Goal: Book appointment/travel/reservation

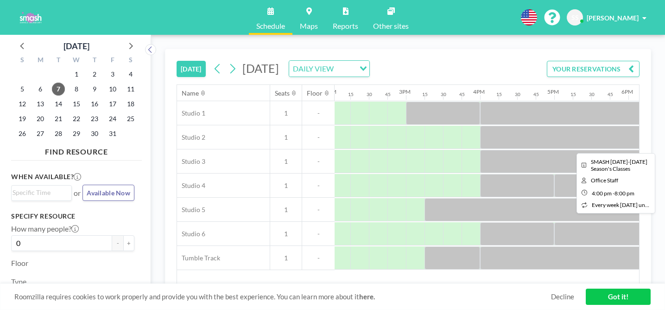
scroll to position [0, 1076]
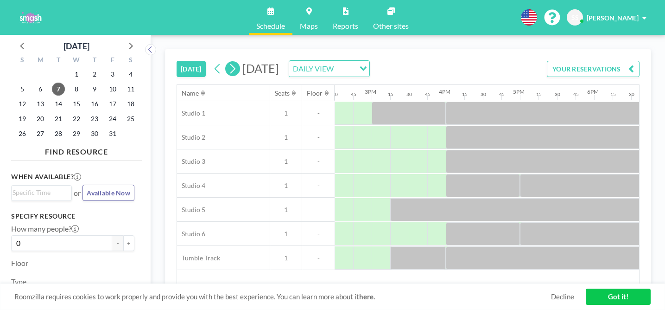
click at [228, 62] on icon at bounding box center [232, 69] width 9 height 14
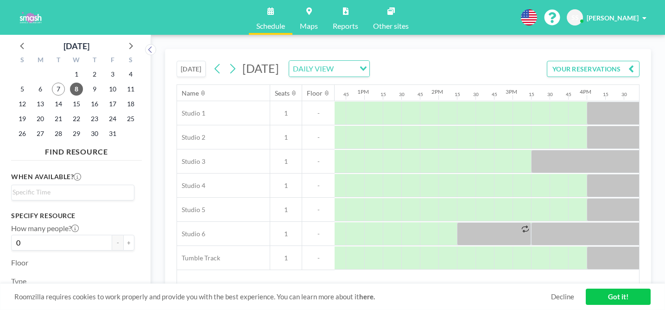
scroll to position [0, 936]
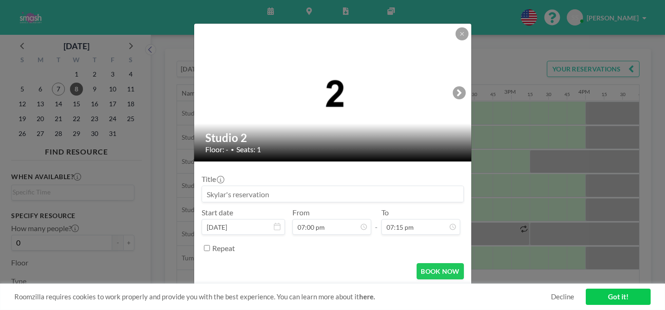
click at [329, 186] on input at bounding box center [333, 194] width 262 height 16
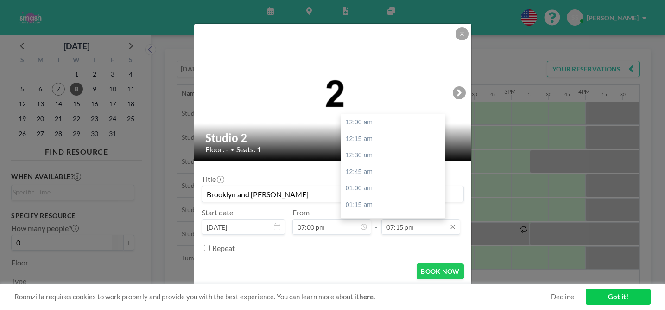
scroll to position [1140, 0]
type input "Brooklyn and [PERSON_NAME]"
click at [382, 219] on input "07:15 pm" at bounding box center [421, 227] width 79 height 16
click at [361, 295] on div "08:00 pm" at bounding box center [393, 303] width 104 height 17
type input "08:00 pm"
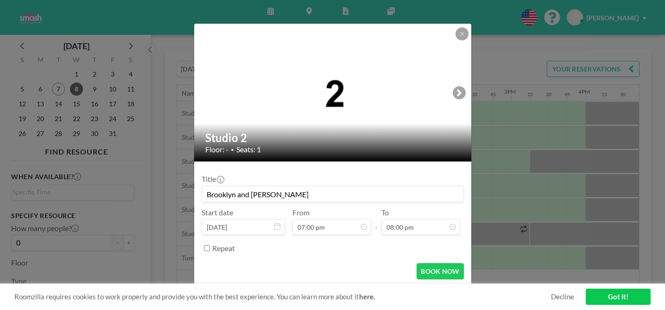
scroll to position [1125, 0]
click at [231, 186] on input "Brooklyn and [PERSON_NAME]" at bounding box center [333, 194] width 262 height 16
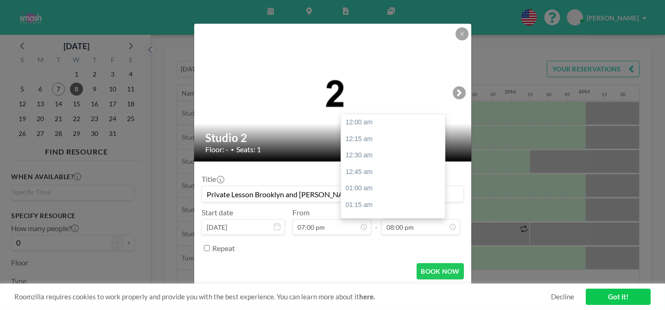
scroll to position [1184, 0]
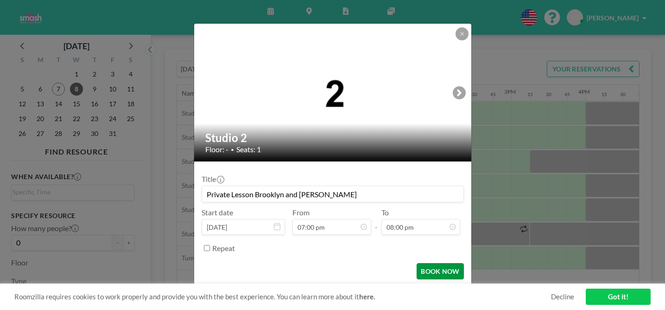
type input "Private Lesson Brooklyn and [PERSON_NAME]"
click at [431, 263] on button "BOOK NOW" at bounding box center [440, 271] width 47 height 16
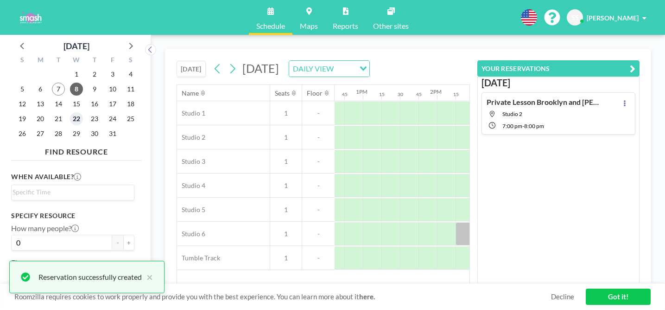
click at [70, 112] on span "22" at bounding box center [76, 118] width 13 height 13
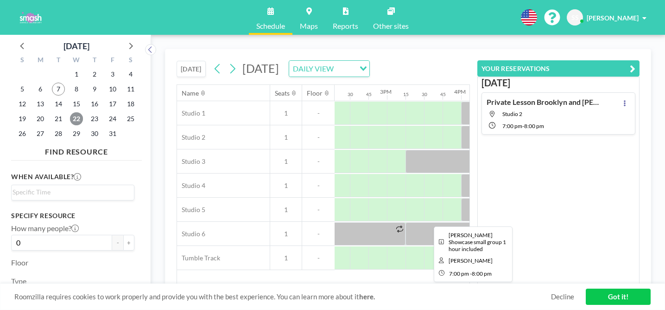
scroll to position [0, 1065]
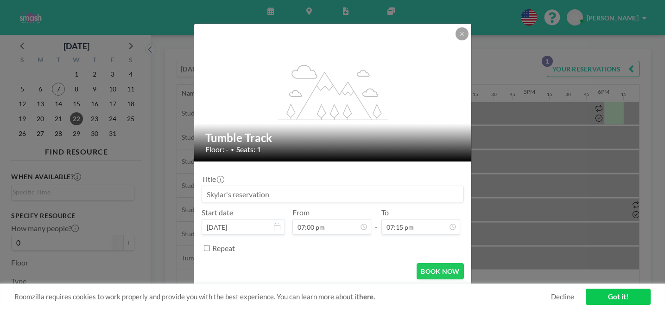
scroll to position [1125, 0]
click at [313, 186] on input at bounding box center [333, 194] width 262 height 16
click at [231, 186] on input "Brooklyn and [PERSON_NAME]" at bounding box center [333, 194] width 262 height 16
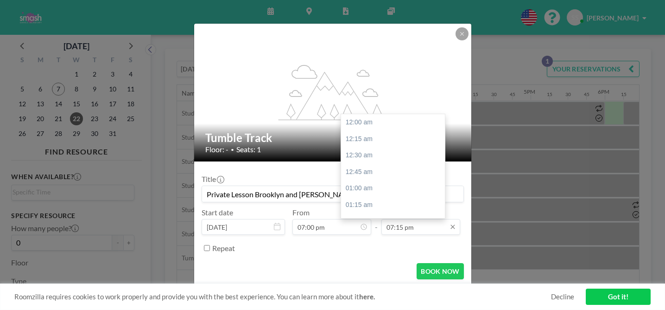
scroll to position [1140, 0]
type input "Private Lesson Brooklyn and [PERSON_NAME]"
click at [400, 219] on input "07:15 pm" at bounding box center [421, 227] width 79 height 16
click at [358, 295] on div "08:00 pm" at bounding box center [393, 303] width 104 height 17
type input "08:00 pm"
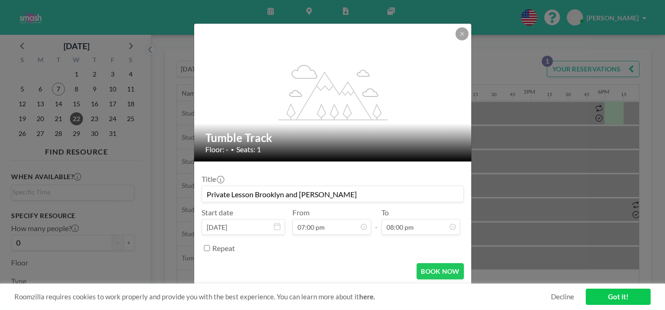
scroll to position [1184, 0]
click at [428, 263] on button "BOOK NOW" at bounding box center [440, 271] width 47 height 16
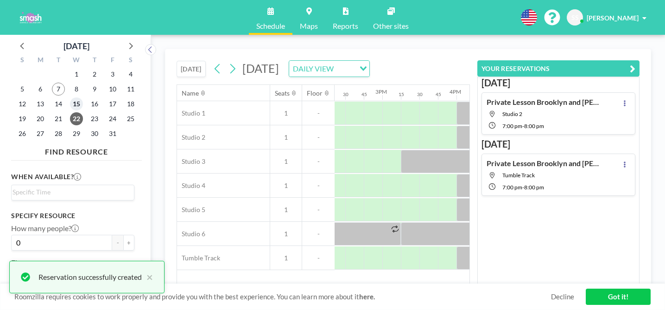
click at [70, 97] on span "15" at bounding box center [76, 103] width 13 height 13
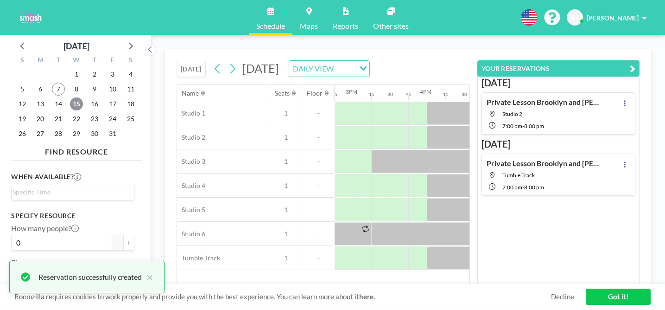
scroll to position [0, 1090]
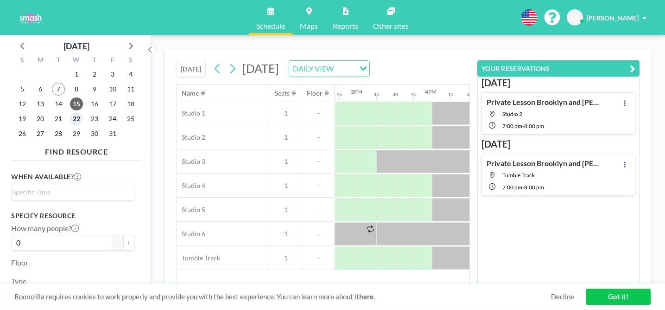
click at [70, 112] on span "22" at bounding box center [76, 118] width 13 height 13
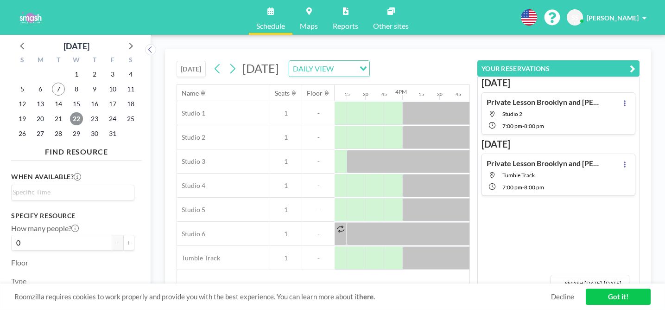
scroll to position [0, 1125]
click at [620, 246] on div at bounding box center [657, 257] width 74 height 23
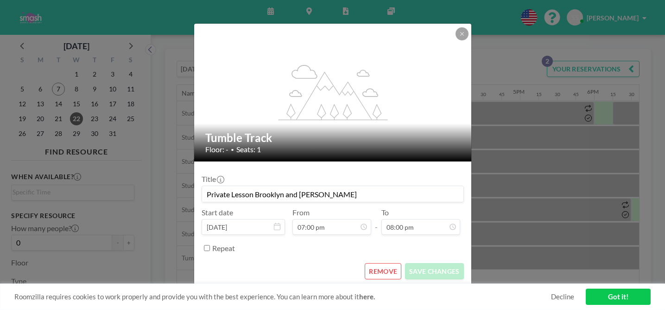
scroll to position [1184, 0]
click at [371, 263] on button "REMOVE" at bounding box center [383, 271] width 37 height 16
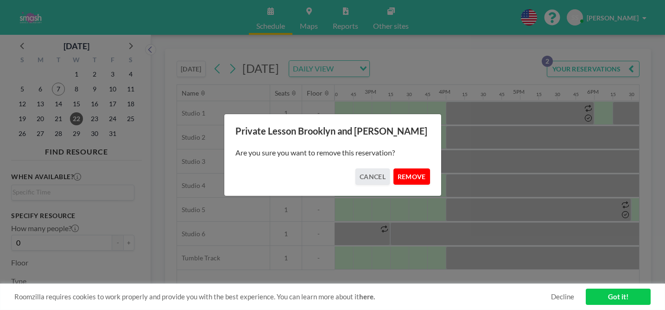
click at [401, 178] on button "REMOVE" at bounding box center [412, 176] width 37 height 16
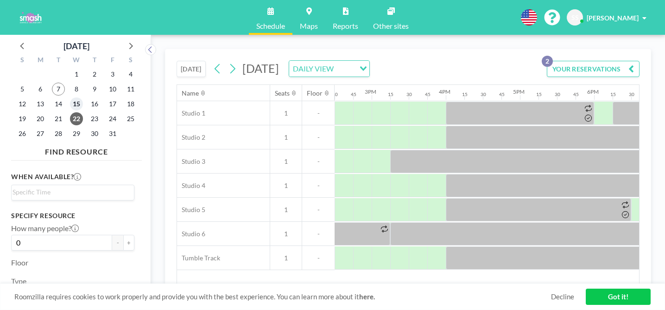
click at [70, 97] on span "15" at bounding box center [76, 103] width 13 height 13
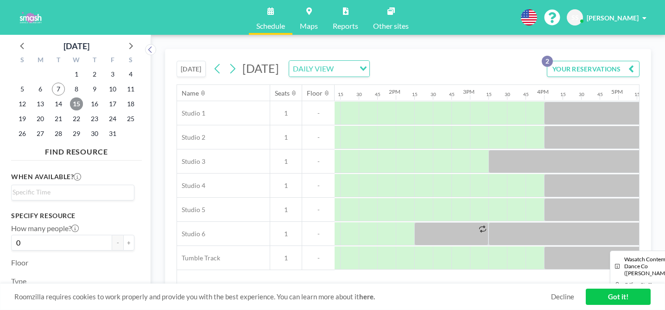
scroll to position [0, 980]
click at [88, 85] on span "9" at bounding box center [94, 89] width 13 height 13
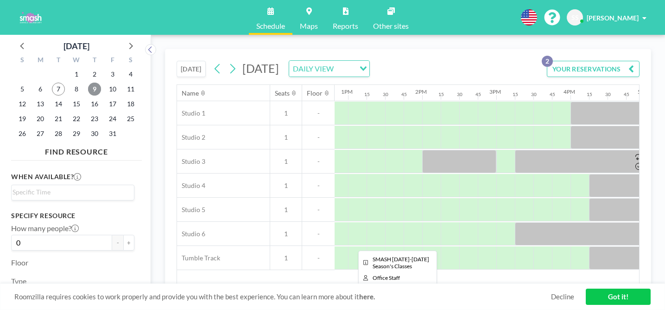
scroll to position [0, 951]
click at [106, 83] on span "10" at bounding box center [112, 89] width 13 height 13
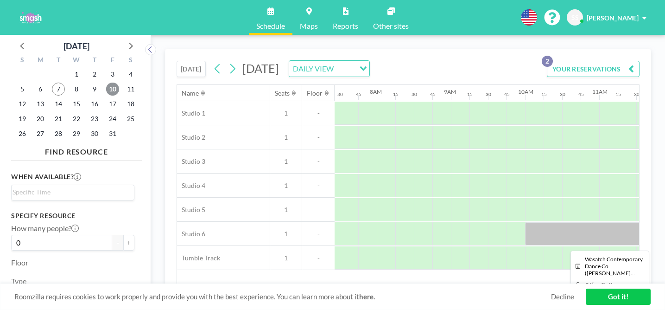
scroll to position [0, 612]
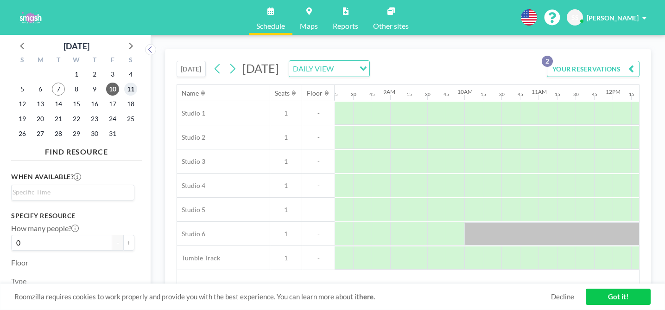
click at [124, 83] on span "11" at bounding box center [130, 89] width 13 height 13
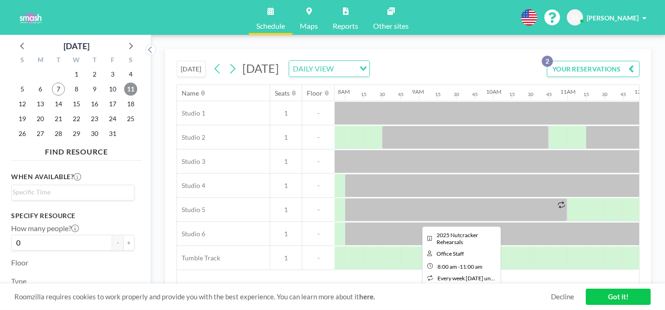
scroll to position [0, 603]
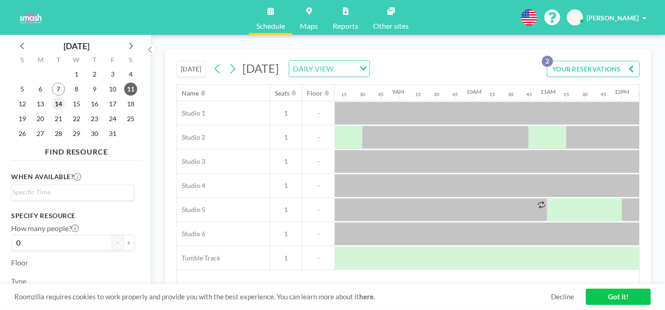
click at [52, 97] on span "14" at bounding box center [58, 103] width 13 height 13
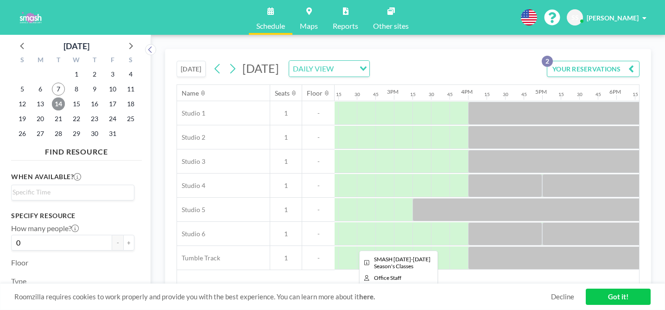
scroll to position [0, 1046]
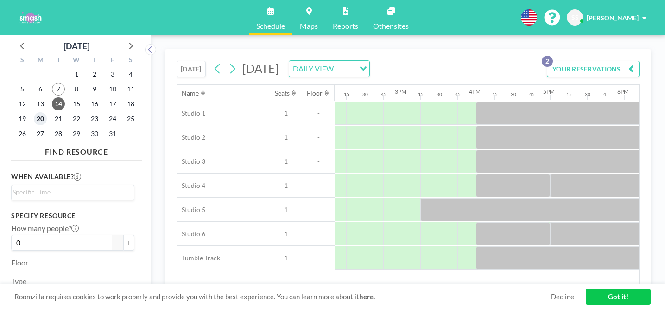
click at [34, 112] on span "20" at bounding box center [40, 118] width 13 height 13
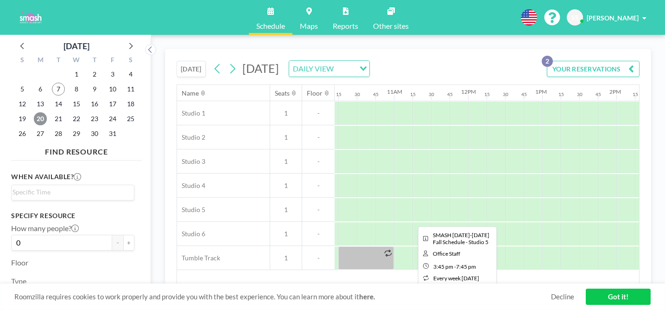
scroll to position [0, 755]
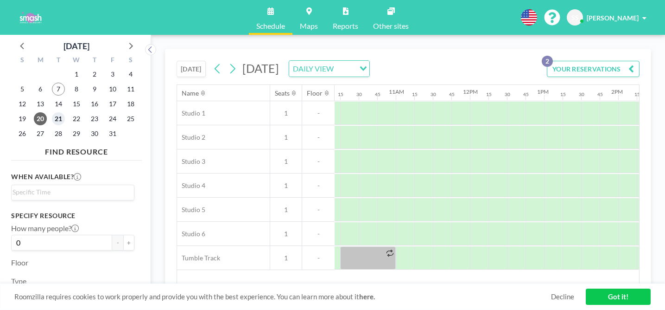
click at [52, 112] on span "21" at bounding box center [58, 118] width 13 height 13
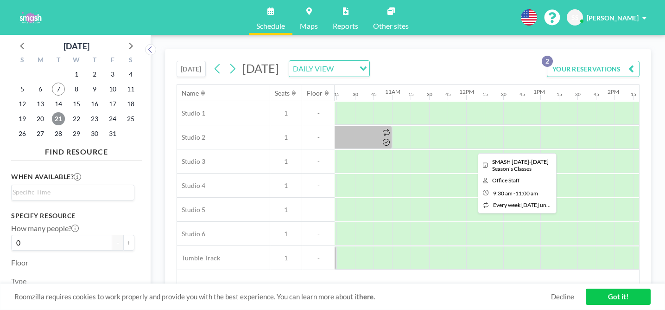
scroll to position [0, 782]
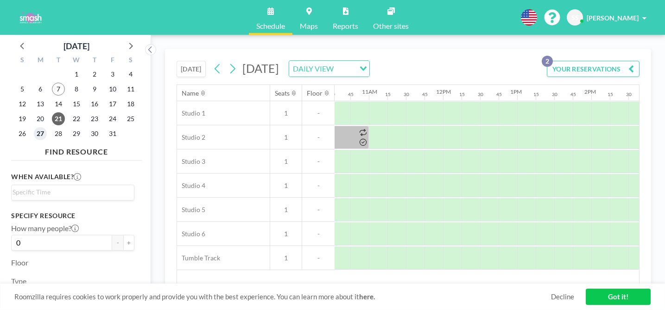
click at [34, 127] on span "27" at bounding box center [40, 133] width 13 height 13
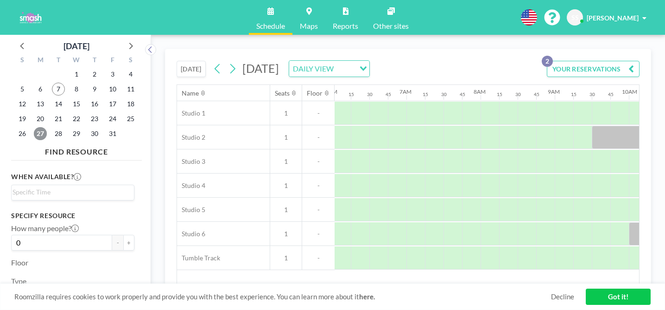
scroll to position [0, 467]
